Goal: Transaction & Acquisition: Purchase product/service

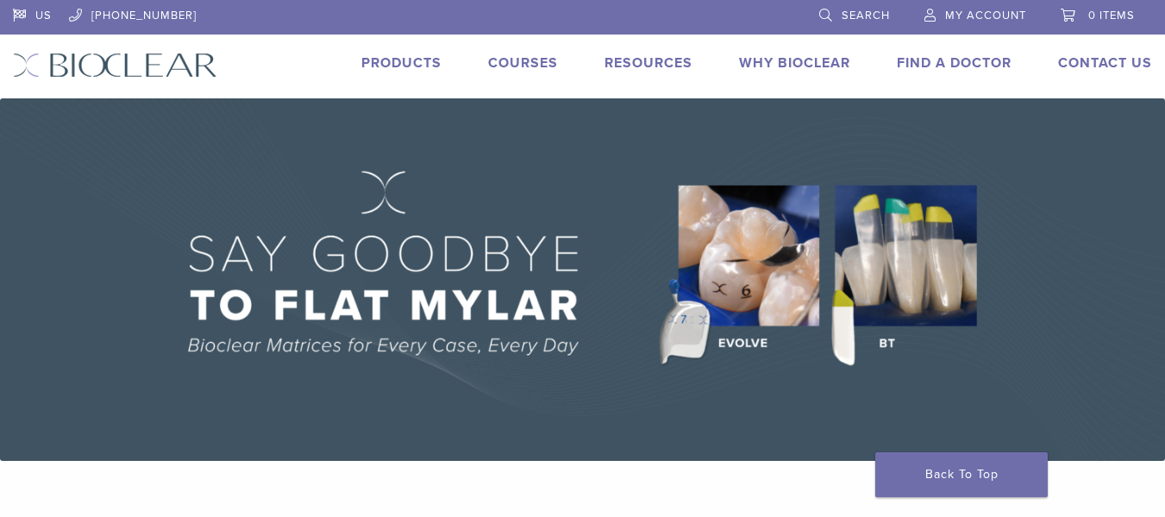
click at [1000, 16] on span "My Account" at bounding box center [985, 16] width 81 height 14
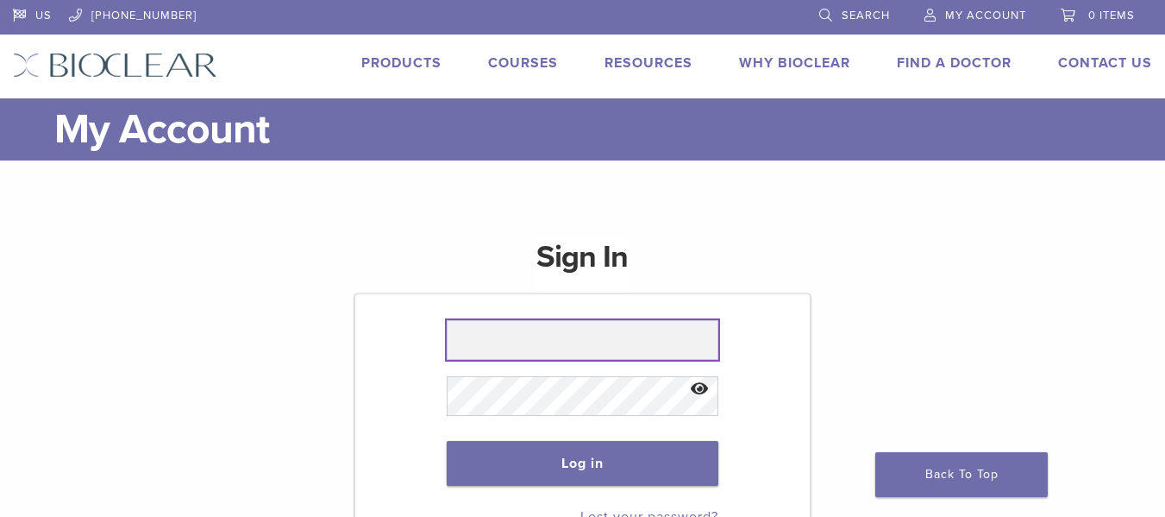
click at [584, 338] on input "text" at bounding box center [583, 340] width 273 height 40
type input "**********"
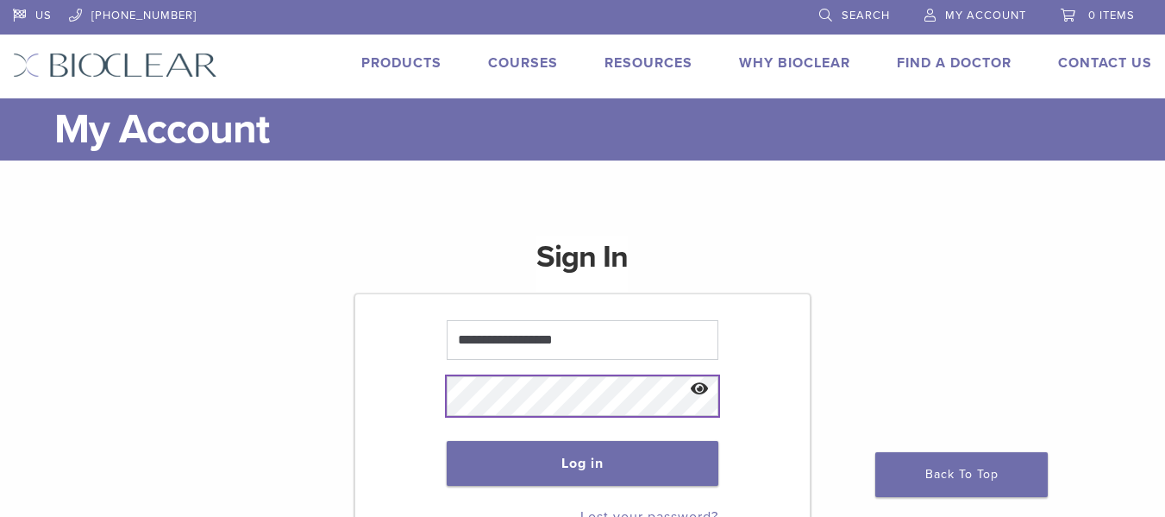
click at [447, 441] on button "Log in" at bounding box center [583, 463] width 273 height 45
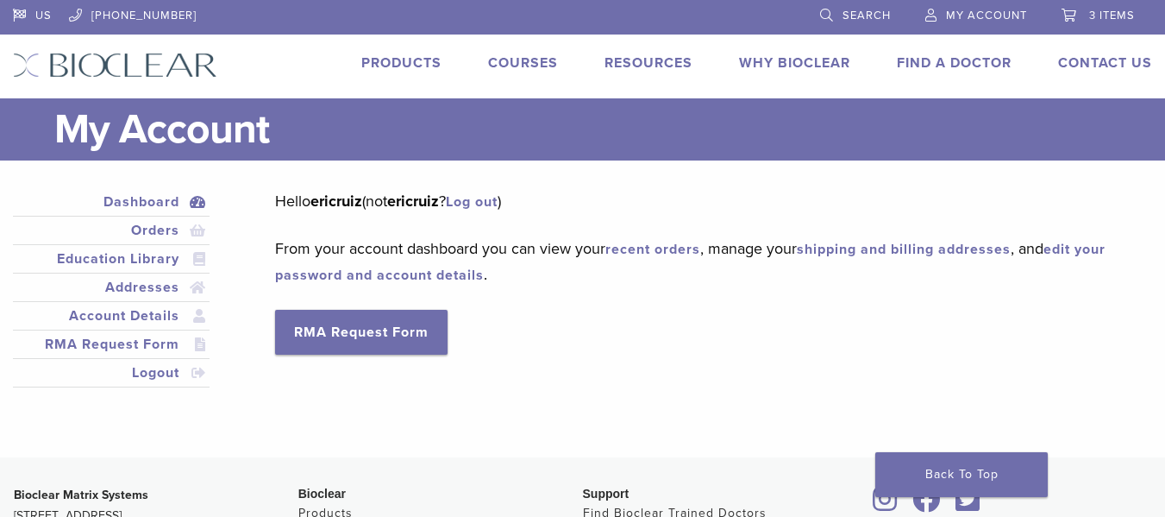
click at [1104, 19] on span "3 items" at bounding box center [1112, 16] width 46 height 14
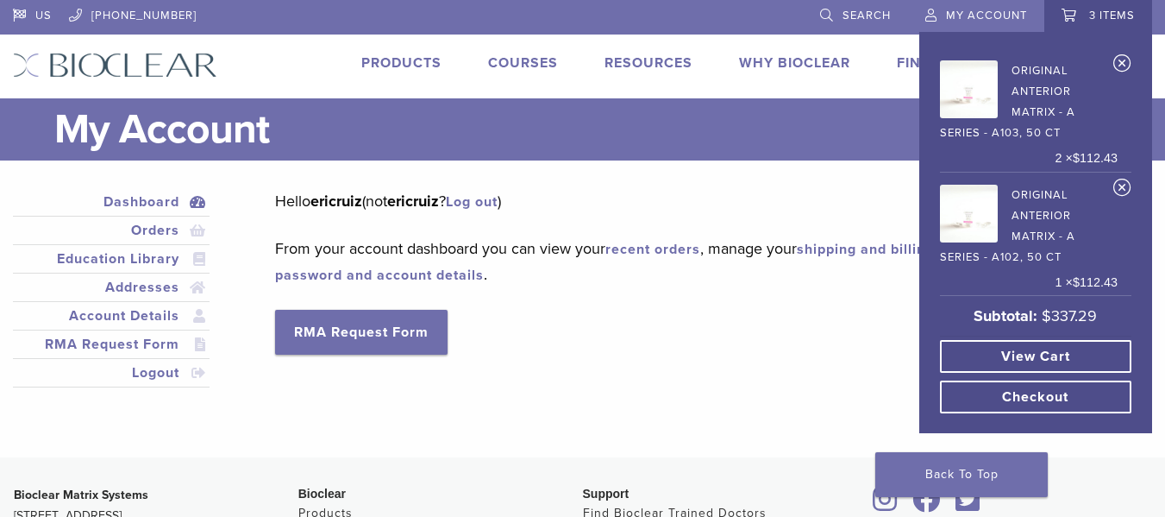
click at [1059, 347] on link "View cart" at bounding box center [1035, 356] width 191 height 33
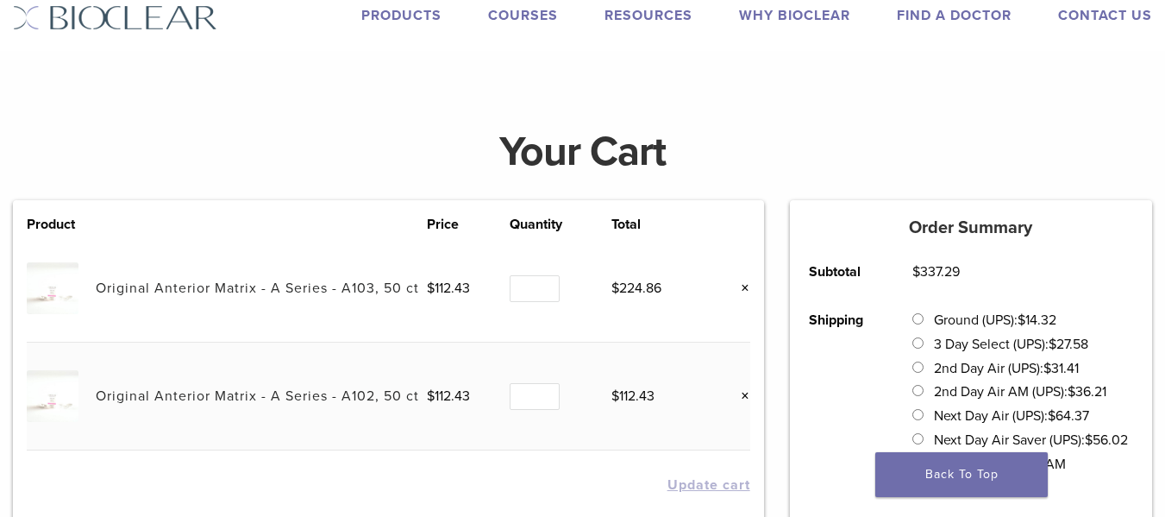
scroll to position [86, 0]
